Goal: Task Accomplishment & Management: Manage account settings

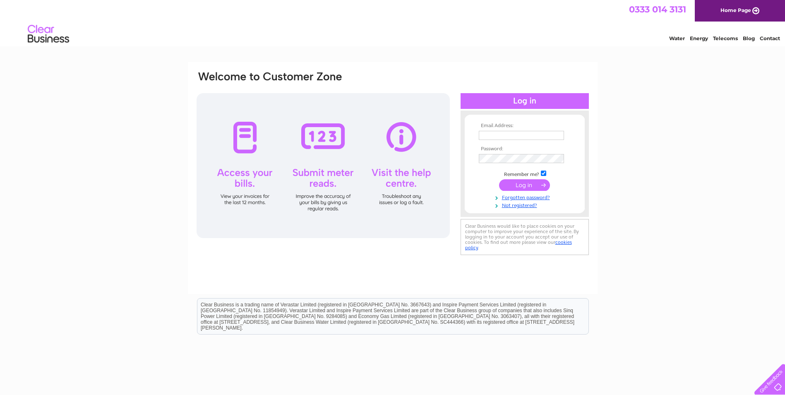
type input "[EMAIL_ADDRESS][DOMAIN_NAME]"
click at [527, 186] on input "submit" at bounding box center [524, 185] width 51 height 12
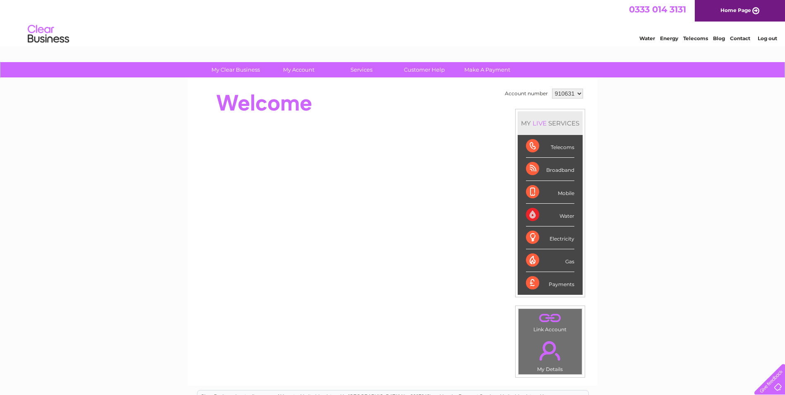
click at [578, 93] on select "910631" at bounding box center [567, 94] width 31 height 10
click at [600, 93] on div "My Clear Business Login Details My Details My Preferences Link Account My Accou…" at bounding box center [392, 294] width 785 height 465
click at [771, 38] on link "Log out" at bounding box center [767, 38] width 19 height 6
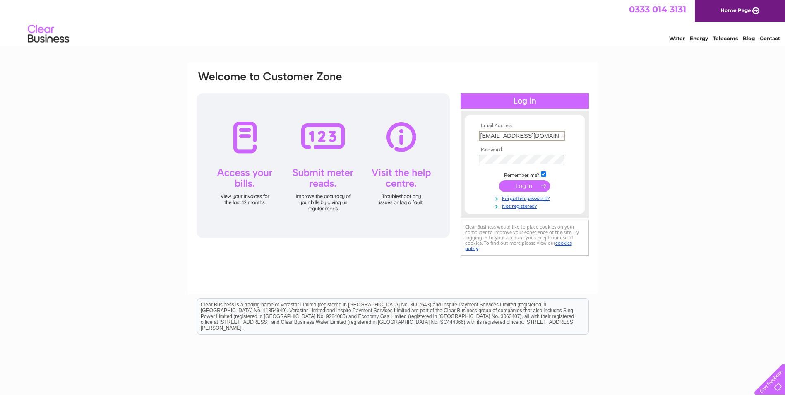
drag, startPoint x: 558, startPoint y: 135, endPoint x: 374, endPoint y: 140, distance: 184.3
click at [374, 140] on div "Email Address: [EMAIL_ADDRESS][DOMAIN_NAME] Password:" at bounding box center [393, 164] width 394 height 188
type input "k"
type input "[PERSON_NAME][EMAIL_ADDRESS][DOMAIN_NAME]"
click at [531, 183] on input "submit" at bounding box center [524, 186] width 51 height 12
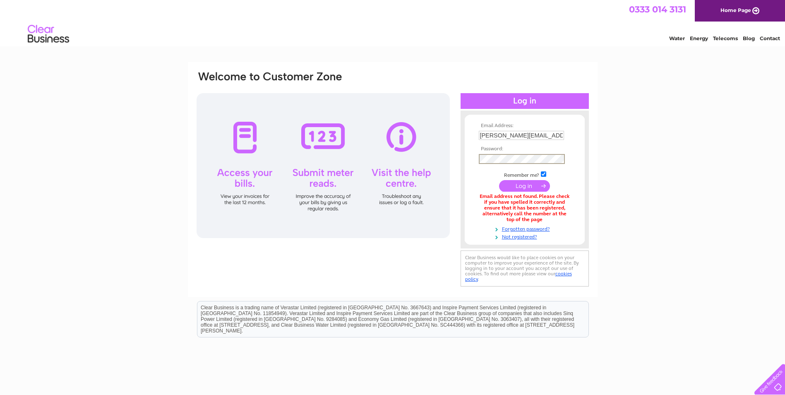
click at [499, 180] on input "submit" at bounding box center [524, 186] width 51 height 12
click at [501, 135] on input "michael@steelfabservices.com" at bounding box center [521, 135] width 85 height 9
type input "info@steelfabservices.com"
click at [499, 180] on input "submit" at bounding box center [524, 186] width 51 height 12
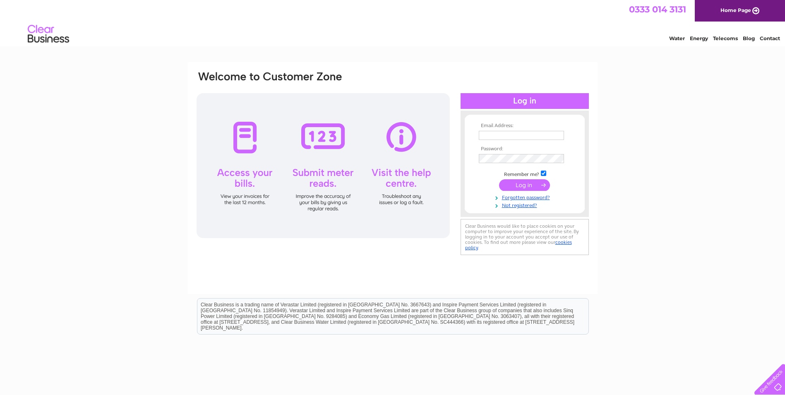
type input "[EMAIL_ADDRESS][DOMAIN_NAME]"
drag, startPoint x: 557, startPoint y: 135, endPoint x: 421, endPoint y: 134, distance: 135.8
click at [421, 134] on div "Email Address: info@falburnengineering.co.uk Password:" at bounding box center [393, 164] width 394 height 188
drag, startPoint x: 556, startPoint y: 136, endPoint x: 447, endPoint y: 134, distance: 108.9
click at [447, 134] on div "Email Address: info@falburnengineering.co.uk Password:" at bounding box center [393, 164] width 394 height 188
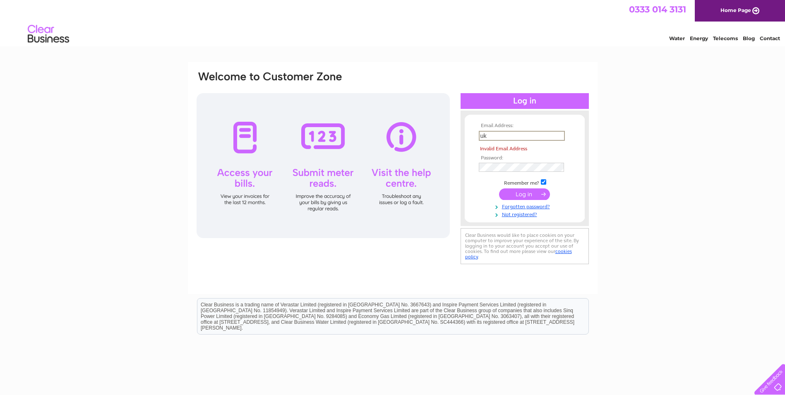
type input "k"
type input "[PERSON_NAME][EMAIL_ADDRESS][DOMAIN_NAME]"
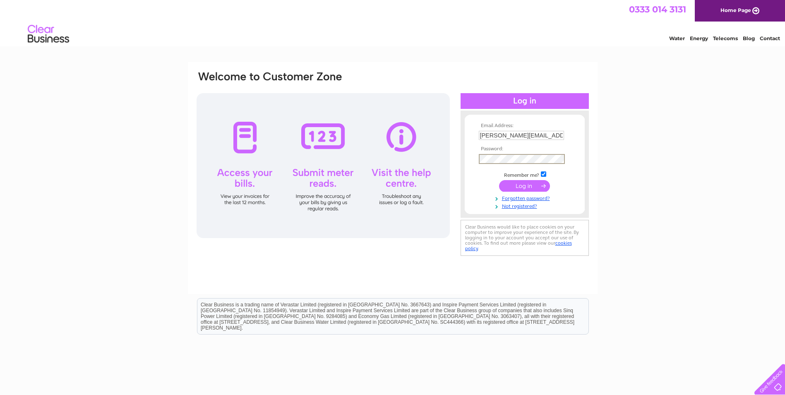
click at [429, 160] on div "Email Address: michael@steelfabservices.com Password:" at bounding box center [393, 164] width 394 height 188
click at [499, 180] on input "submit" at bounding box center [524, 186] width 51 height 12
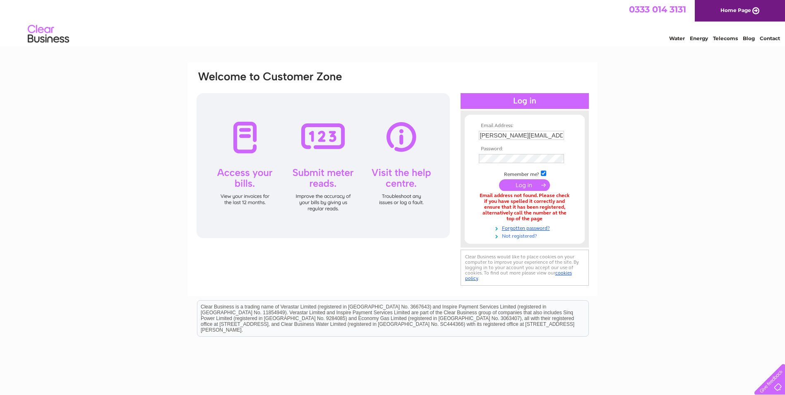
click at [520, 234] on link "Not registered?" at bounding box center [526, 235] width 94 height 8
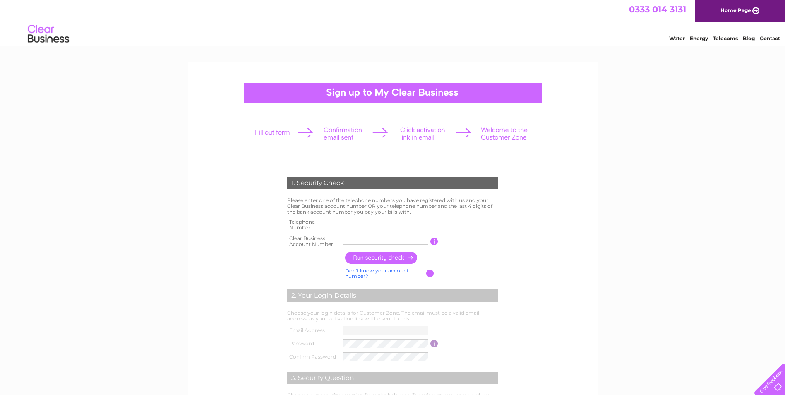
click at [361, 241] on input "text" at bounding box center [385, 240] width 85 height 9
click at [355, 224] on input "text" at bounding box center [385, 223] width 85 height 9
type input "01786631385"
drag, startPoint x: 371, startPoint y: 239, endPoint x: 310, endPoint y: 235, distance: 61.5
click at [310, 235] on tr "Clear Business Account Number Steelfab You will find your account number on the…" at bounding box center [392, 241] width 215 height 17
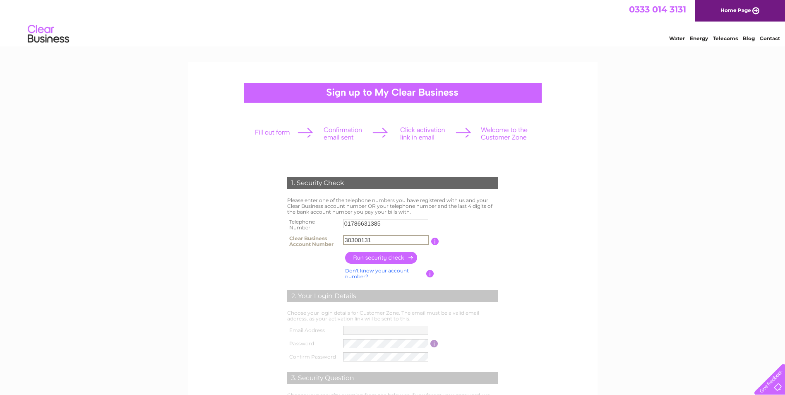
type input "30300131"
click at [393, 257] on input "button" at bounding box center [381, 258] width 73 height 12
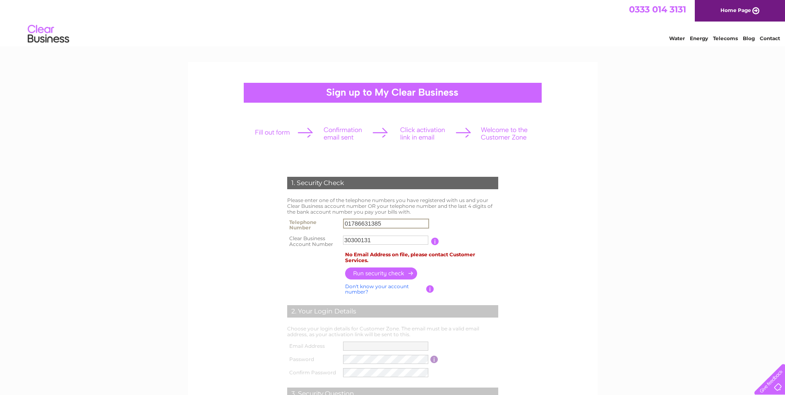
drag, startPoint x: 391, startPoint y: 222, endPoint x: 307, endPoint y: 218, distance: 83.8
click at [312, 220] on tr "Telephone Number 01786631385" at bounding box center [392, 225] width 215 height 17
click at [376, 274] on input "button" at bounding box center [381, 273] width 73 height 12
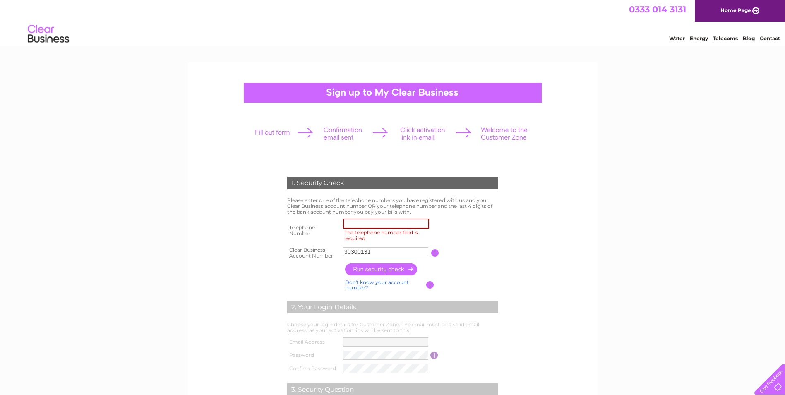
click at [506, 133] on div at bounding box center [392, 133] width 291 height 37
click at [426, 133] on div at bounding box center [392, 133] width 291 height 37
click at [346, 132] on div at bounding box center [392, 133] width 291 height 37
click at [283, 135] on div at bounding box center [392, 133] width 291 height 37
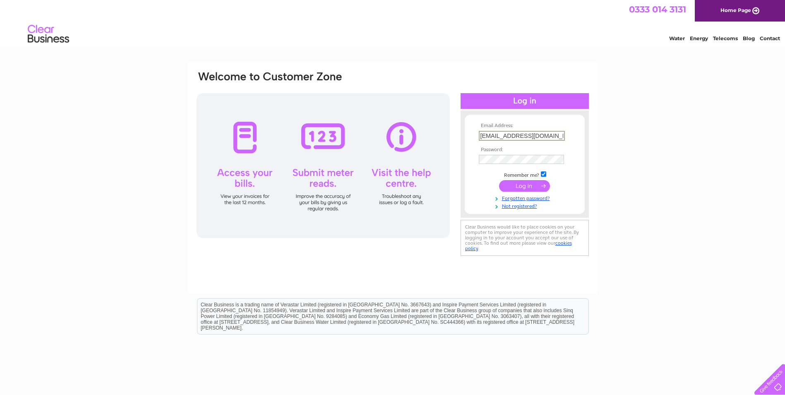
drag, startPoint x: 556, startPoint y: 135, endPoint x: 408, endPoint y: 132, distance: 147.8
click at [408, 132] on div "Email Address: info@falburnengineering.co.uk Password:" at bounding box center [393, 164] width 394 height 188
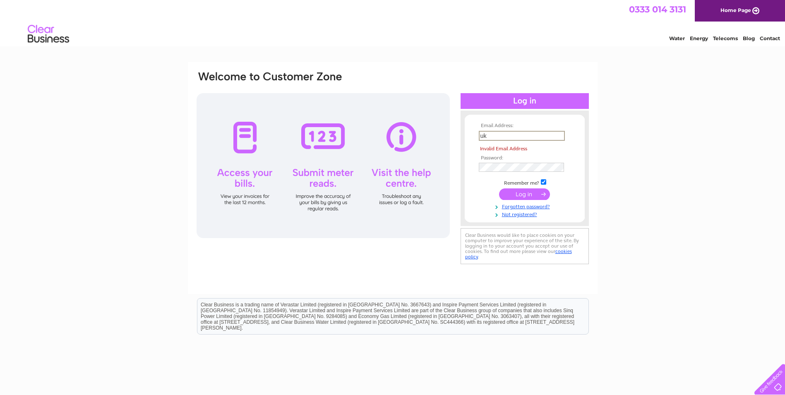
type input "k"
click at [470, 171] on form "Email Address: The Email Address field is required Password:" at bounding box center [525, 170] width 120 height 95
click at [461, 164] on div "Email Address: The Email Address field is required Password:" at bounding box center [525, 169] width 128 height 100
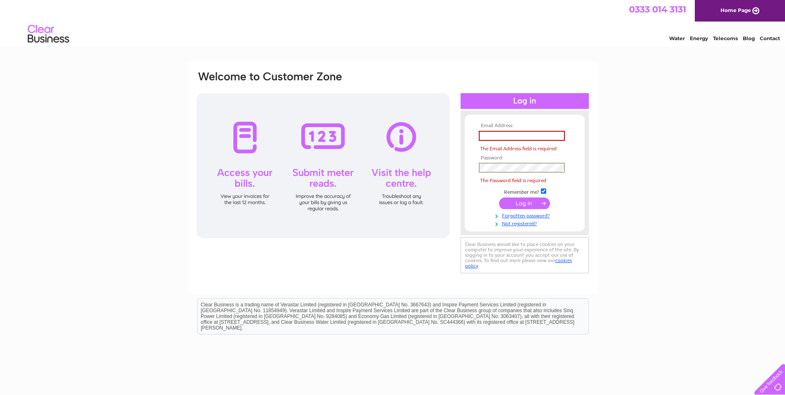
click at [461, 48] on html "0333 014 3131 Home Page Water Energy Telecoms Blog Contact" at bounding box center [392, 24] width 785 height 48
click at [490, 137] on input "text" at bounding box center [522, 136] width 86 height 10
click at [489, 137] on input "text" at bounding box center [522, 136] width 86 height 10
click at [489, 134] on input "text" at bounding box center [522, 136] width 86 height 10
click at [485, 133] on input "text" at bounding box center [522, 136] width 86 height 10
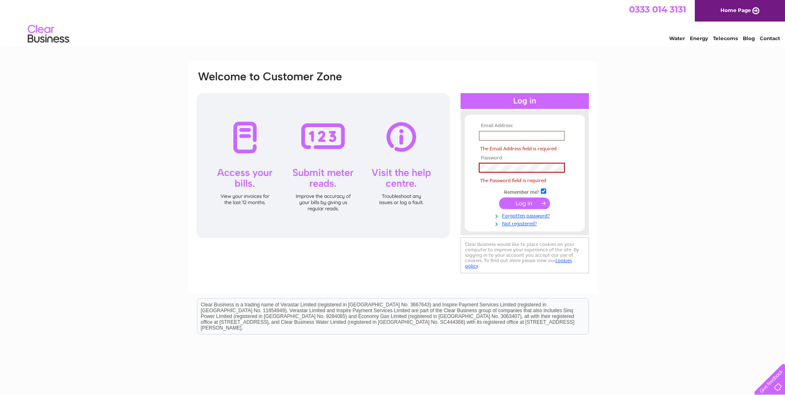
click at [628, 128] on div "Email Address: The Email Address field is required Password:" at bounding box center [392, 248] width 785 height 373
click at [493, 135] on input "text" at bounding box center [522, 136] width 86 height 10
click at [490, 138] on input "text" at bounding box center [522, 136] width 86 height 10
type input "michael@steelfabservices.com"
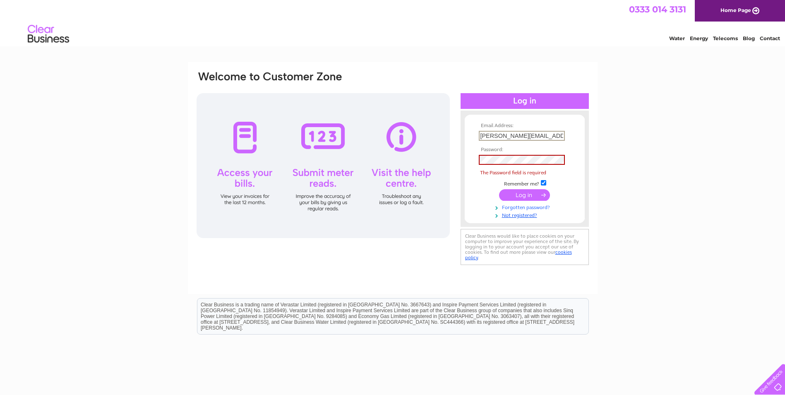
click at [516, 207] on link "Forgotten password?" at bounding box center [526, 207] width 94 height 8
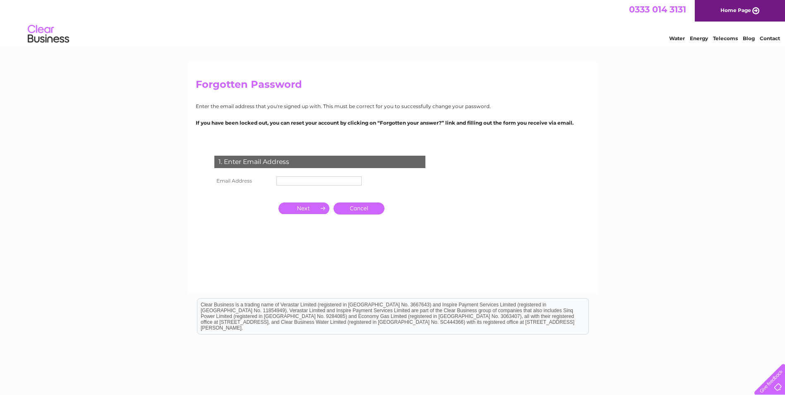
click at [311, 177] on input "text" at bounding box center [319, 180] width 85 height 9
type input "[PERSON_NAME][EMAIL_ADDRESS][DOMAIN_NAME]"
click at [311, 207] on input "button" at bounding box center [304, 209] width 51 height 12
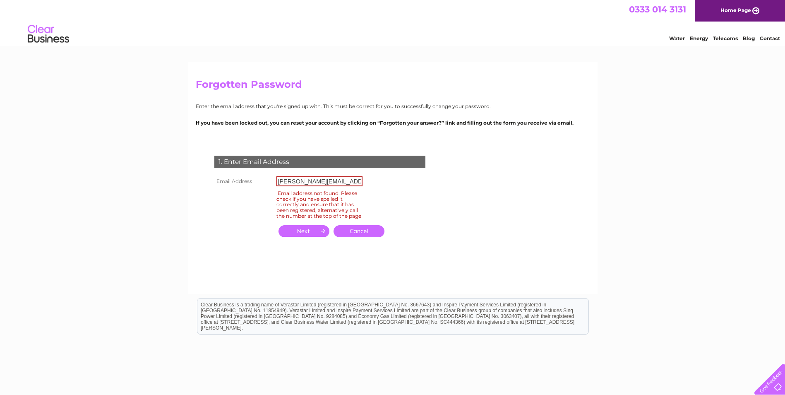
click at [355, 236] on link "Cancel" at bounding box center [359, 231] width 51 height 12
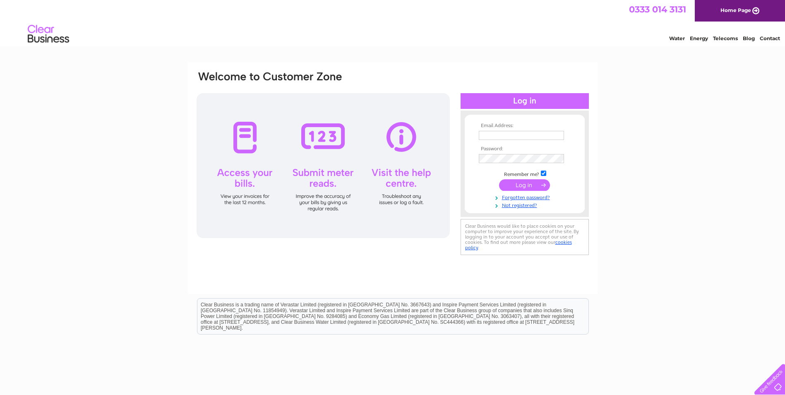
click at [768, 36] on link "Contact" at bounding box center [770, 38] width 20 height 6
